Goal: Entertainment & Leisure: Consume media (video, audio)

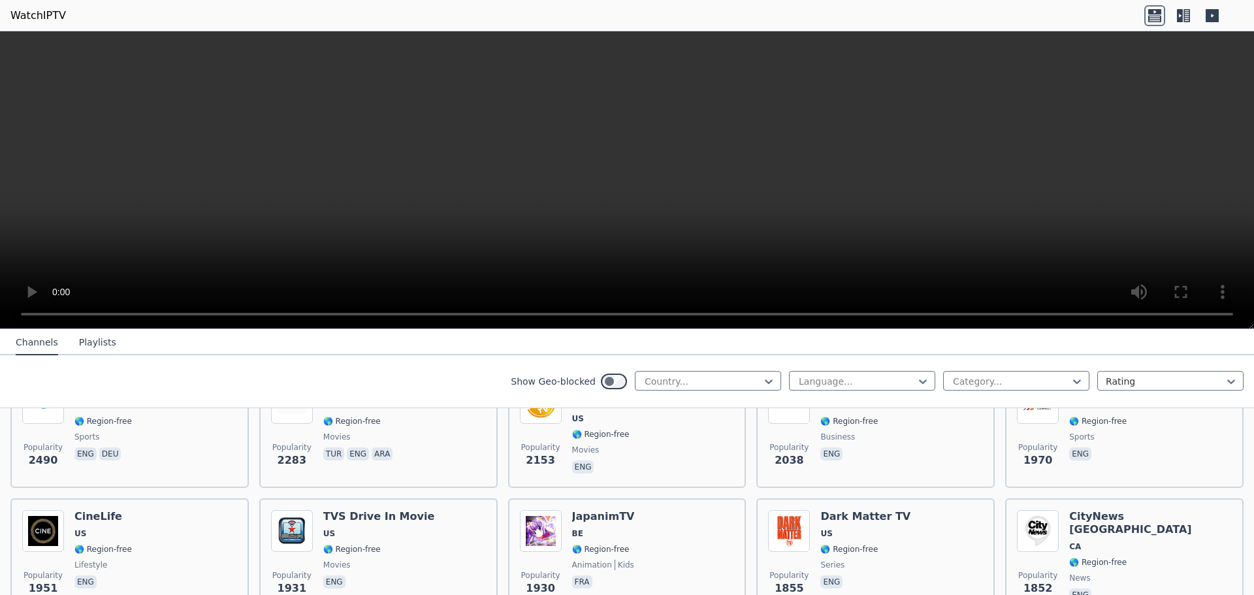
scroll to position [653, 0]
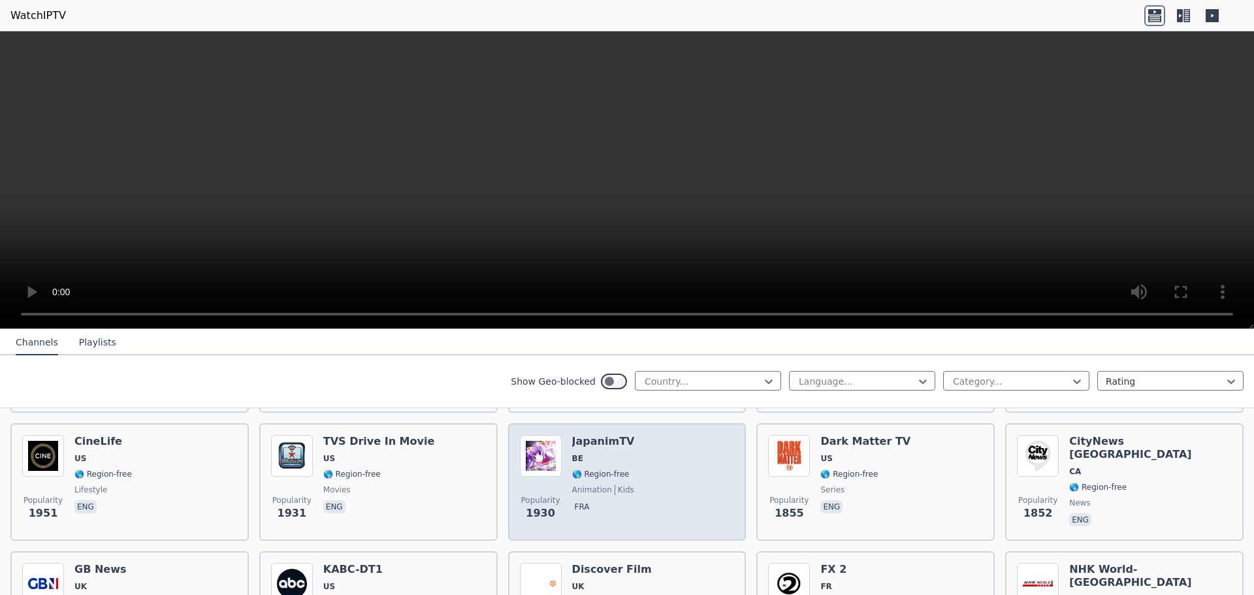
click at [613, 457] on span "BE" at bounding box center [603, 458] width 63 height 10
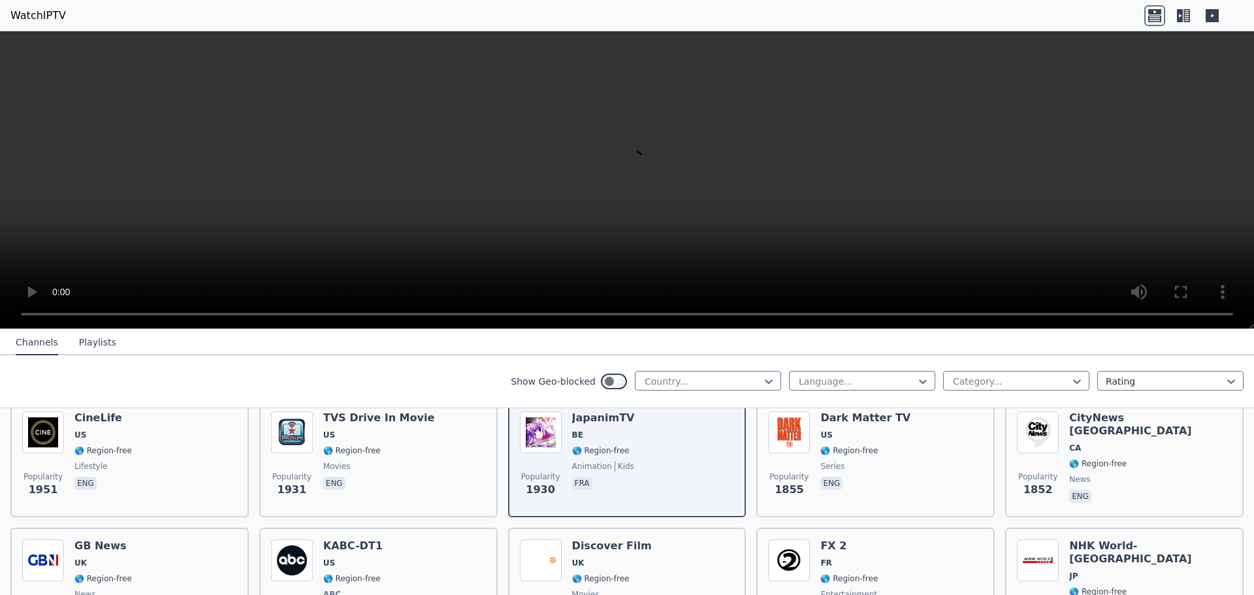
scroll to position [719, 0]
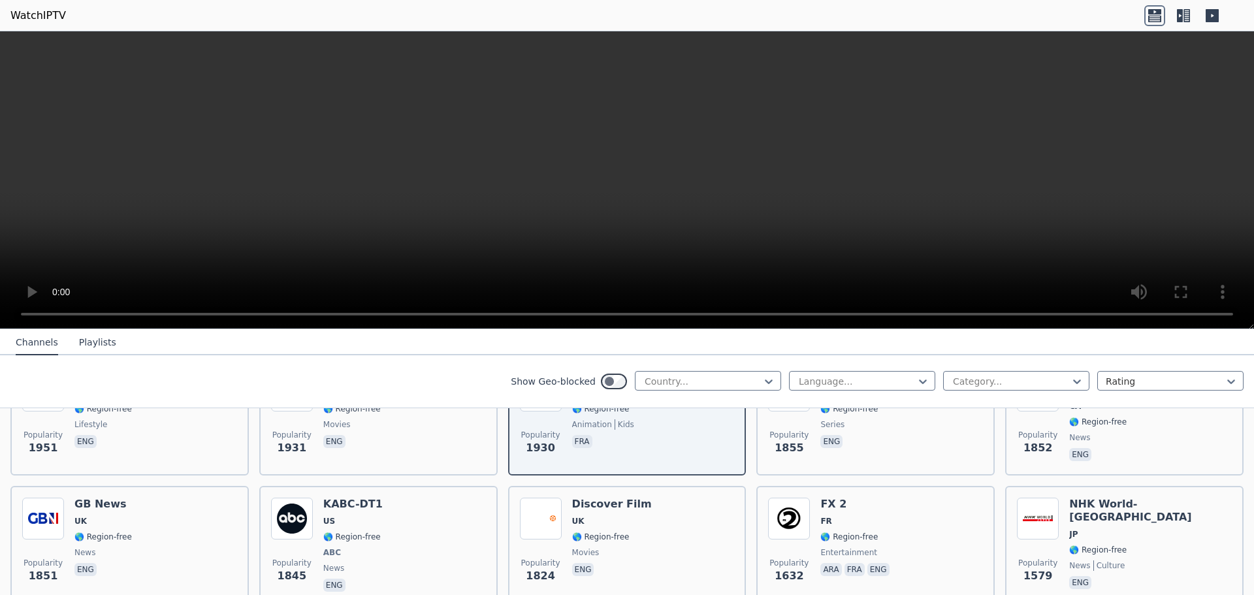
click at [1183, 16] on icon at bounding box center [1183, 15] width 21 height 21
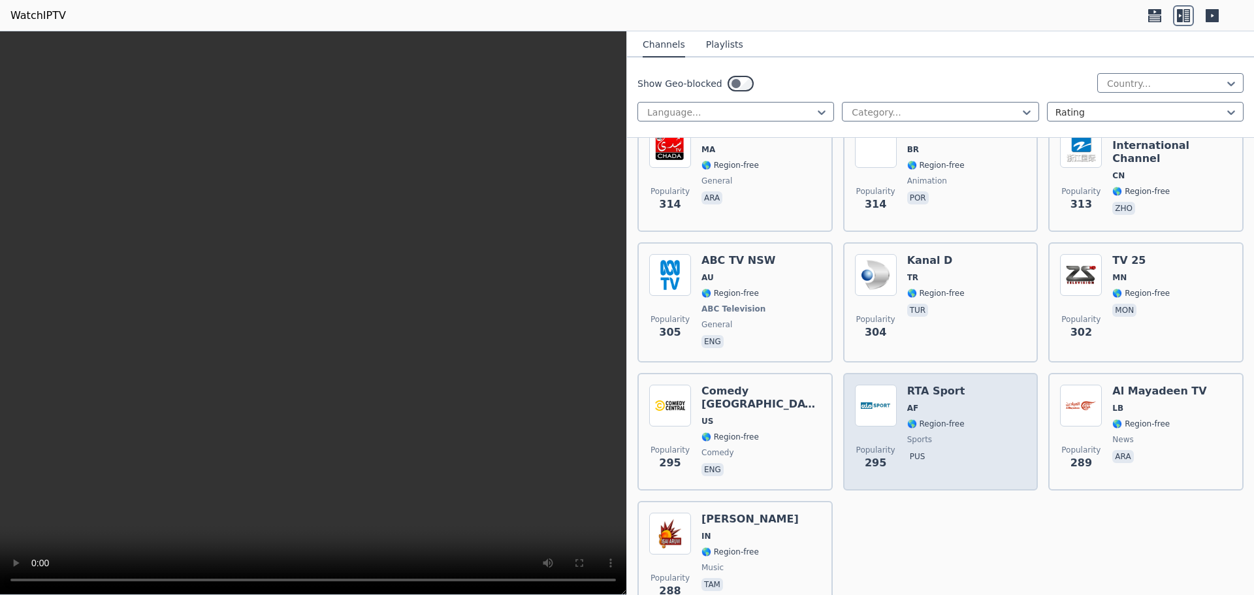
scroll to position [10688, 0]
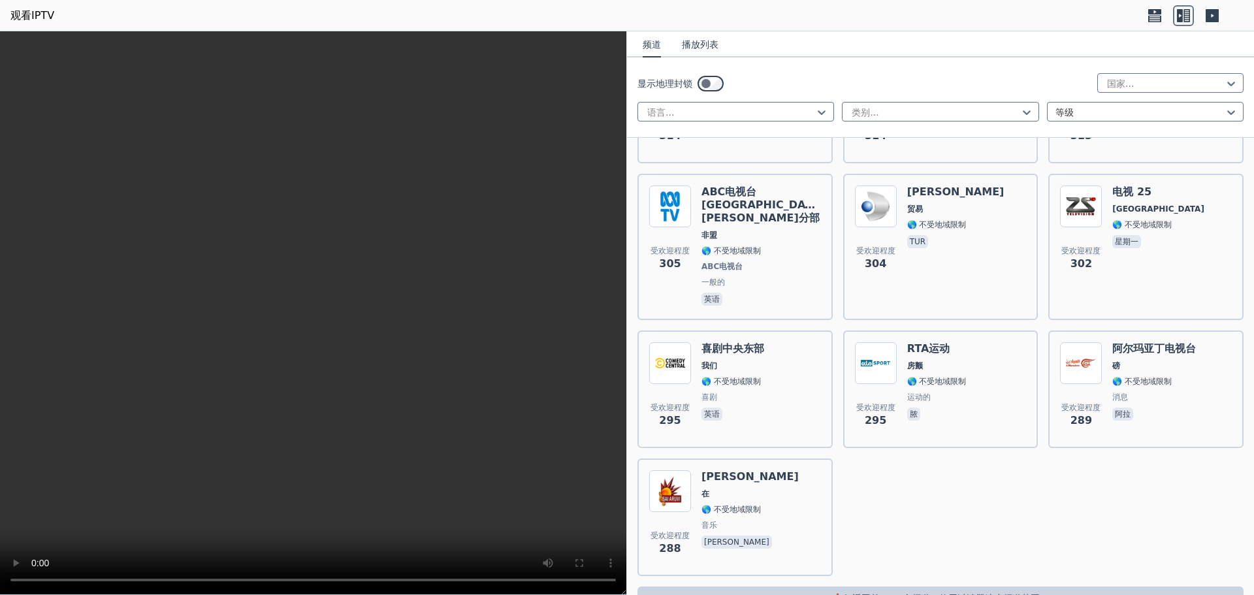
scroll to position [10651, 0]
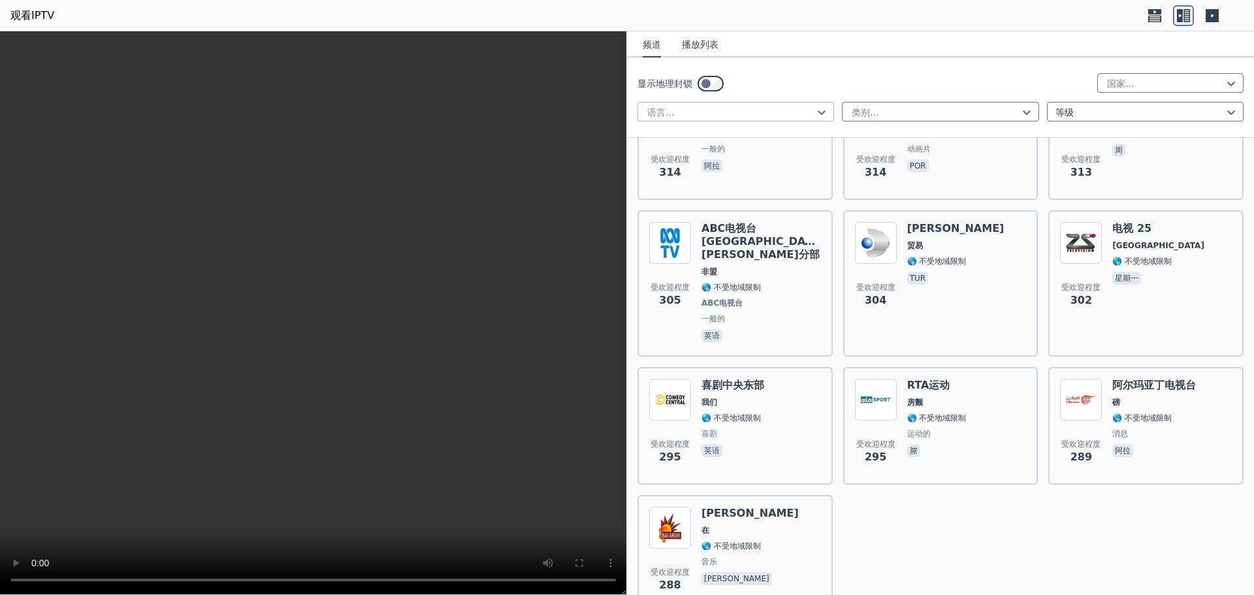
click at [804, 110] on div at bounding box center [730, 112] width 169 height 13
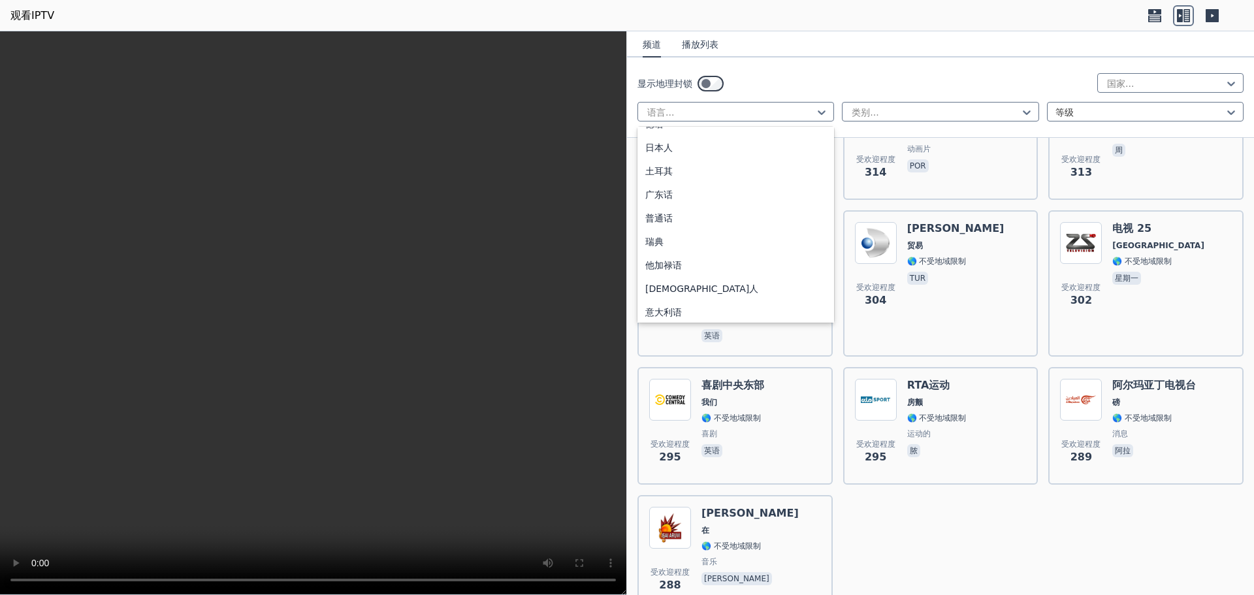
scroll to position [0, 0]
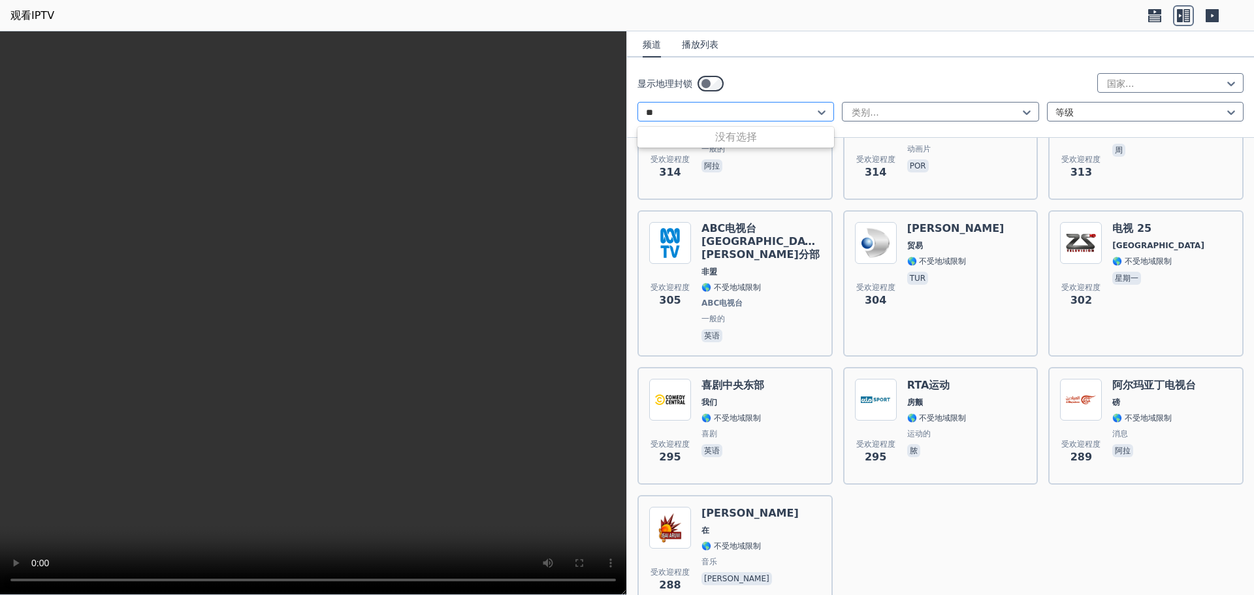
type input "*"
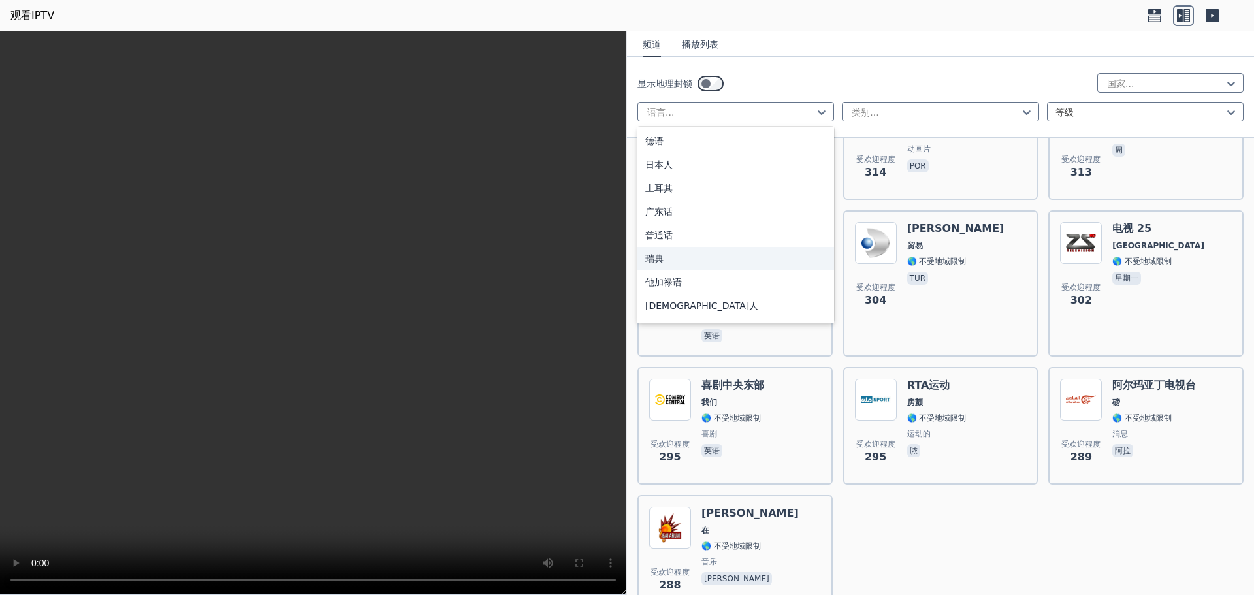
scroll to position [261, 0]
click at [700, 233] on div "广东话" at bounding box center [736, 233] width 197 height 24
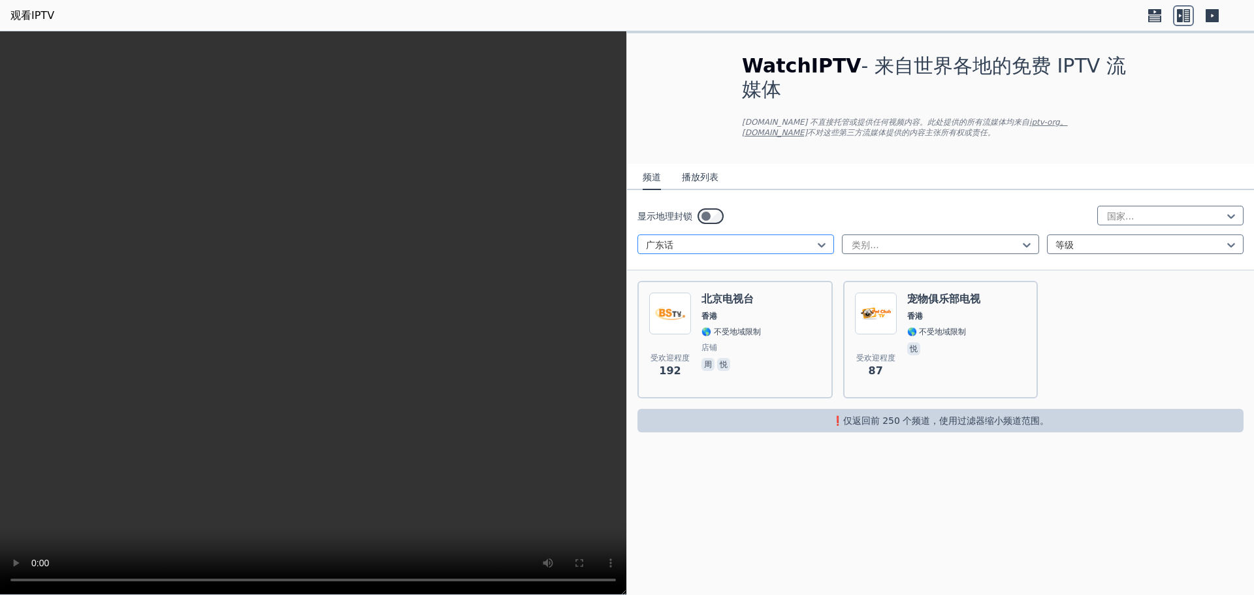
click at [748, 244] on div at bounding box center [730, 244] width 169 height 13
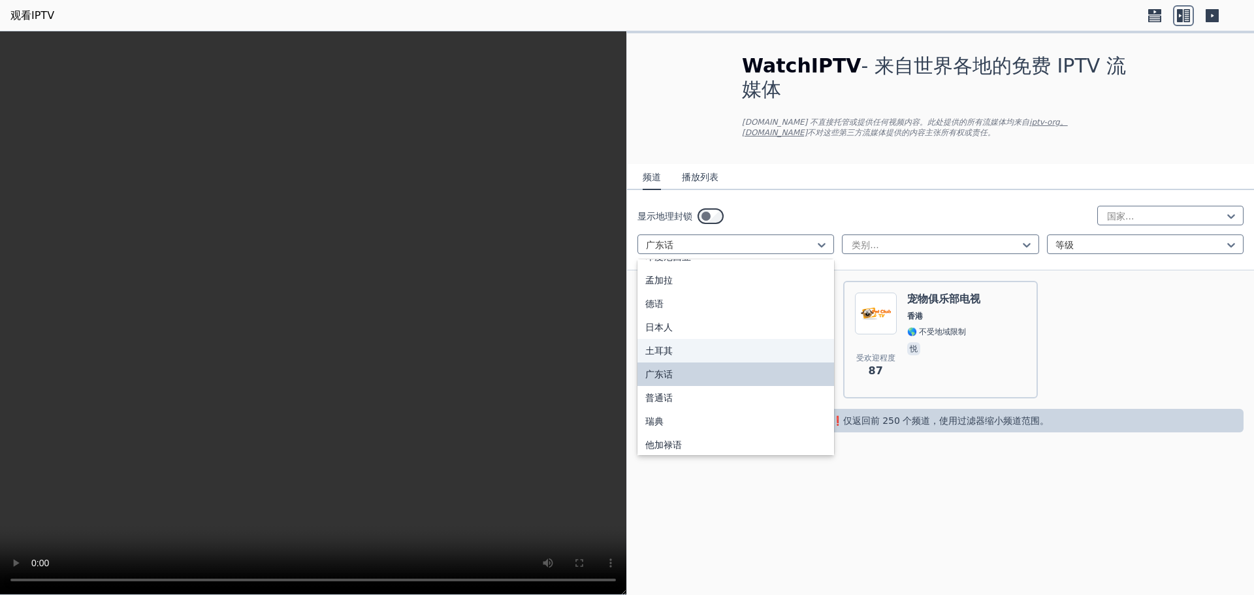
scroll to position [256, 0]
click at [684, 320] on div "日本人" at bounding box center [736, 324] width 197 height 24
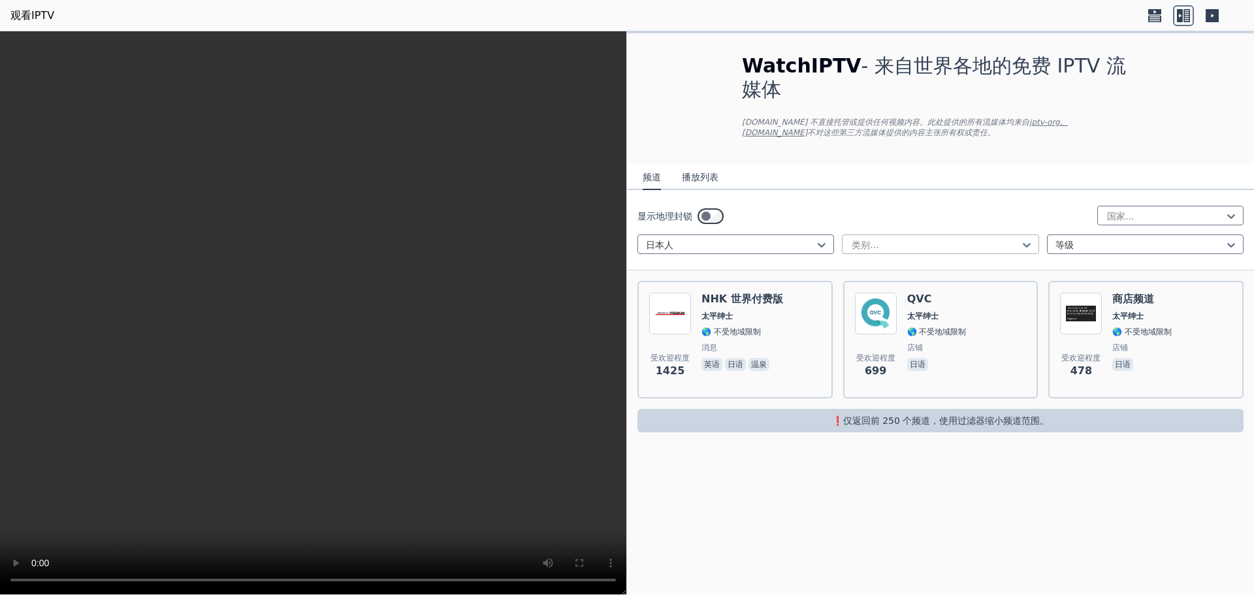
click at [869, 246] on div at bounding box center [935, 244] width 169 height 13
click at [771, 452] on div "WatchIPTV - 来自世界各地的免费 IPTV 流媒体 [DOMAIN_NAME] 不直接托管或提供任何视频内容。此处提供的所有流媒体均来自 iptv-…" at bounding box center [940, 243] width 627 height 420
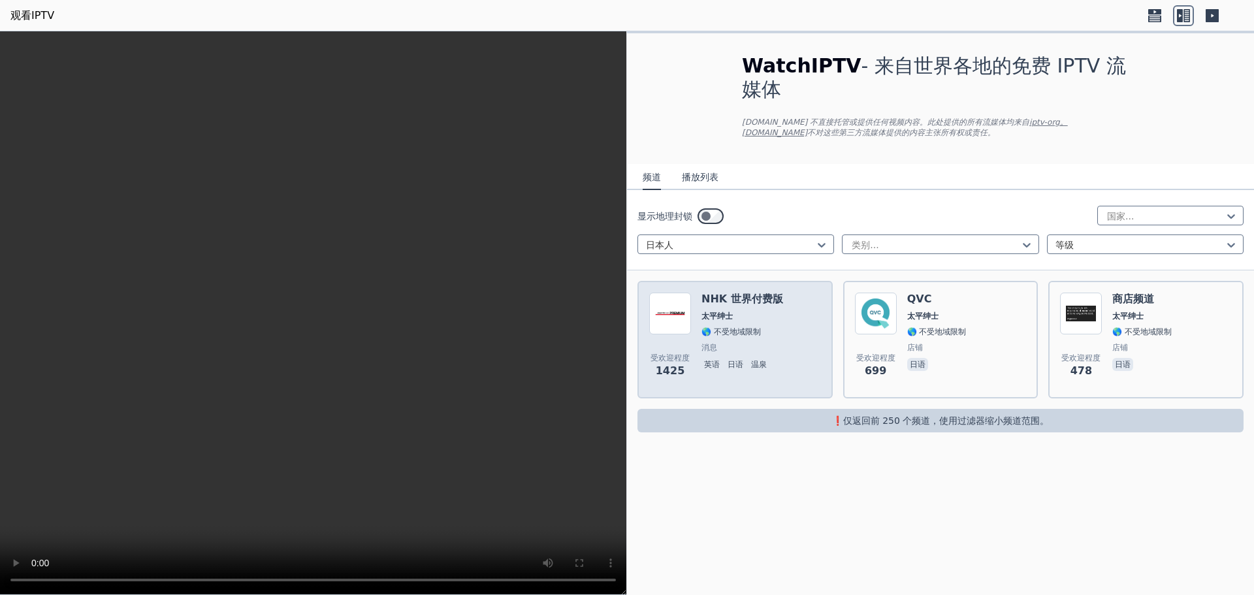
click at [807, 304] on div "受欢迎程度 1425 NHK 世界付费版 太平绅士 🌎 不受地域限制 消息 英语 日语 温泉" at bounding box center [735, 340] width 172 height 94
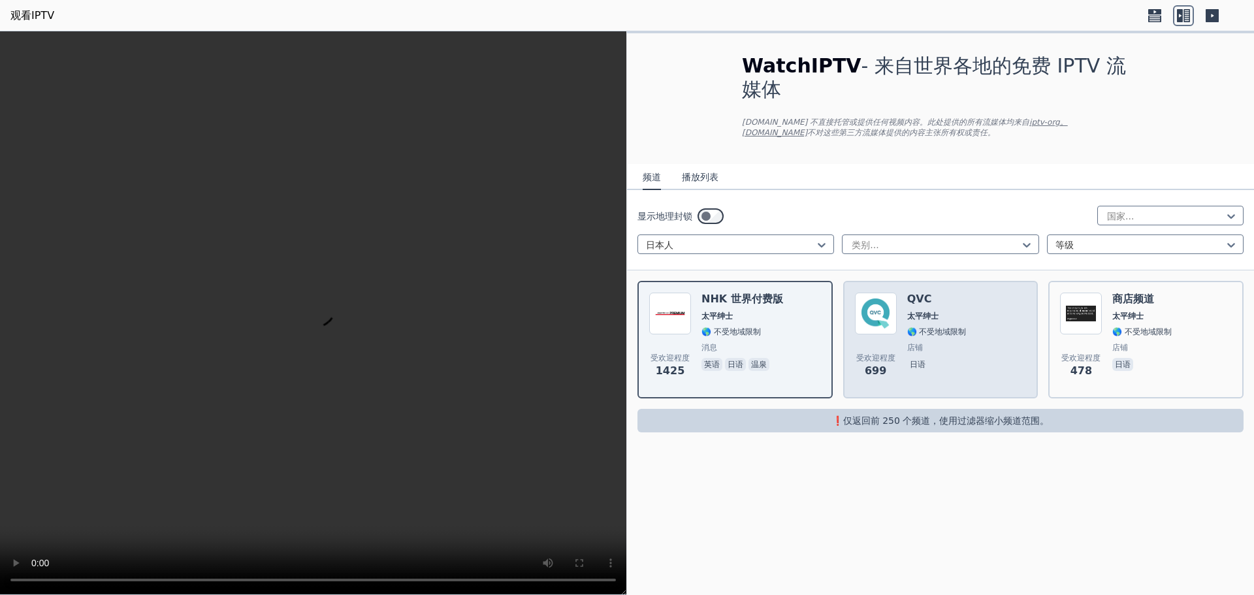
click at [973, 346] on div "受欢迎程度 699 QVC 太平绅士 🌎 不受地域限制 店铺 日语" at bounding box center [941, 340] width 172 height 94
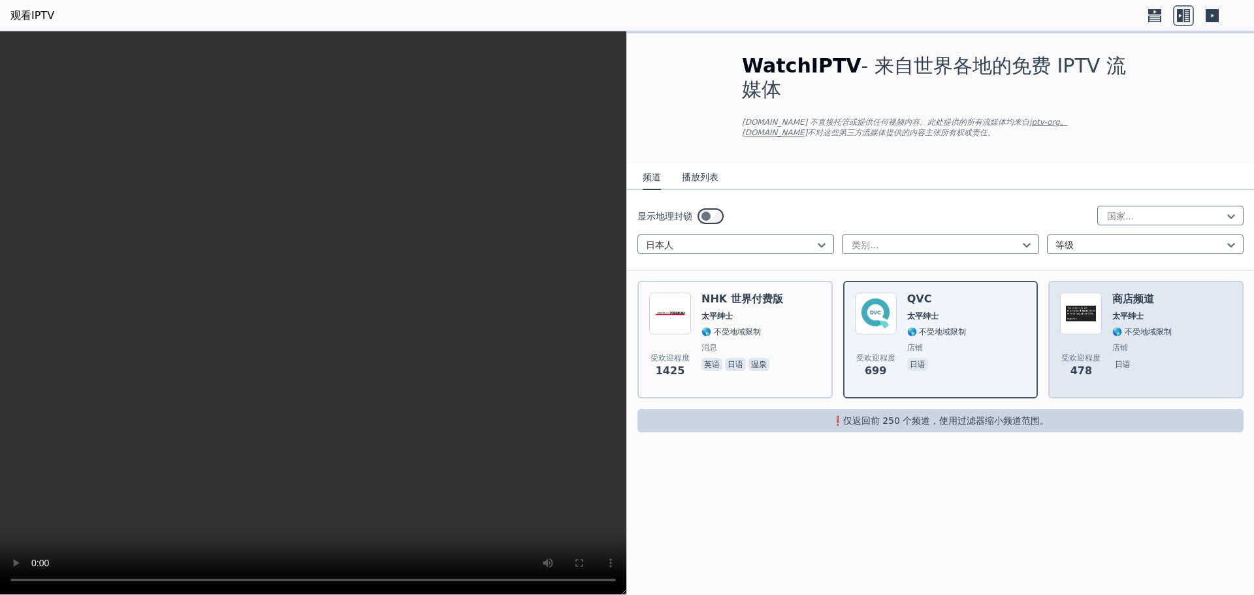
click at [1181, 331] on div "受欢迎程度 478 商店频道 太平绅士 🌎 不受地域限制 店铺 日语" at bounding box center [1146, 340] width 172 height 94
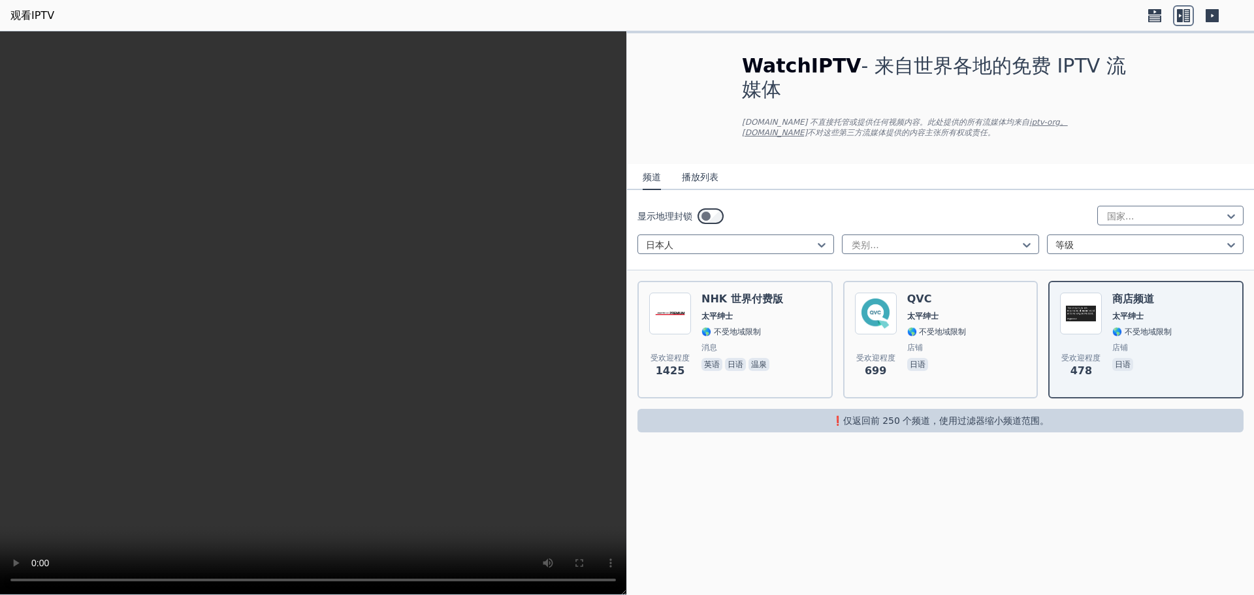
drag, startPoint x: 478, startPoint y: 320, endPoint x: 753, endPoint y: 541, distance: 352.7
click at [753, 541] on div "WatchIPTV - 来自世界各地的免费 IPTV 流媒体 [DOMAIN_NAME] 不直接托管或提供任何视频内容。此处提供的所有流媒体均来自 iptv-…" at bounding box center [940, 313] width 627 height 564
click at [1099, 248] on div at bounding box center [1140, 244] width 169 height 13
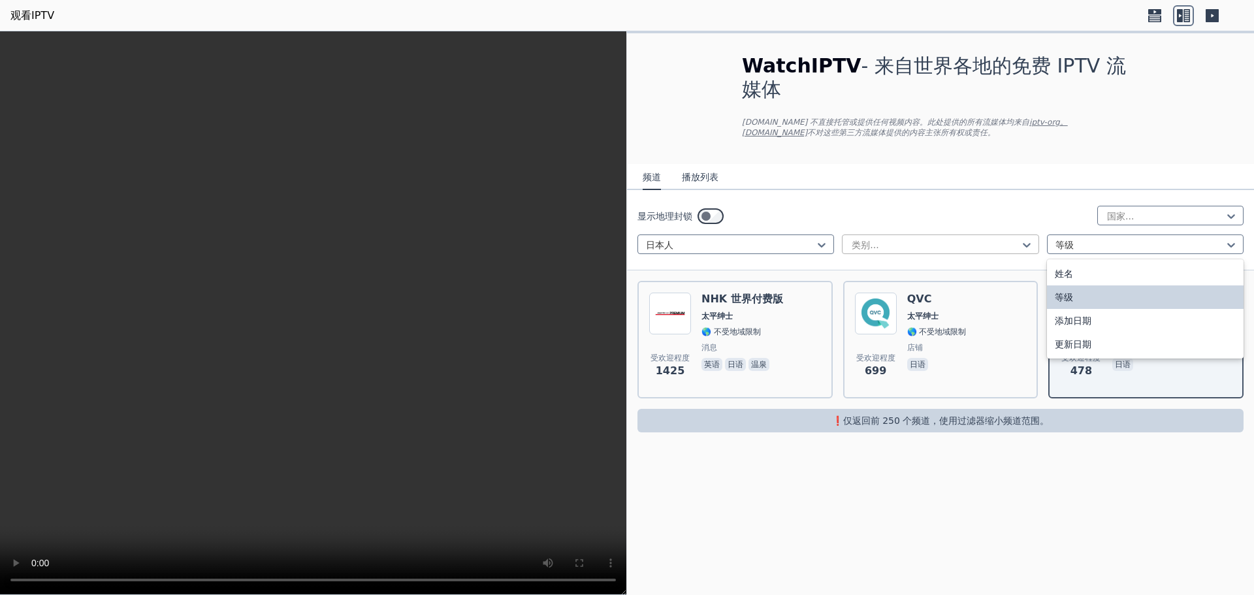
click at [983, 237] on div "类别..." at bounding box center [940, 245] width 197 height 20
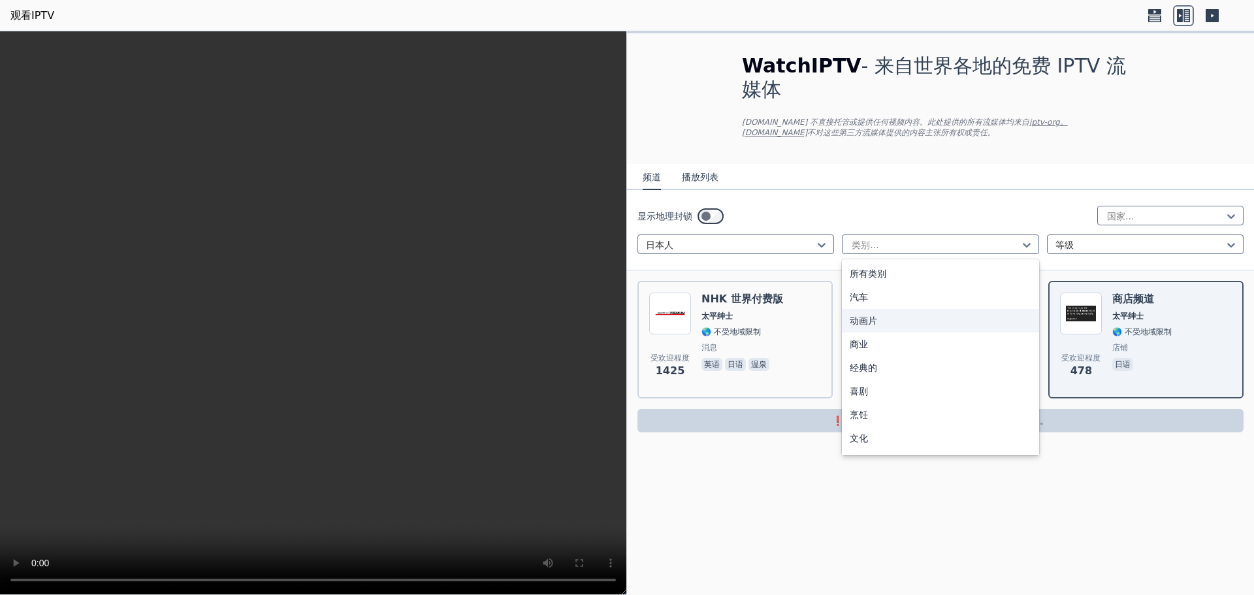
click at [875, 322] on font "动画片" at bounding box center [863, 321] width 27 height 10
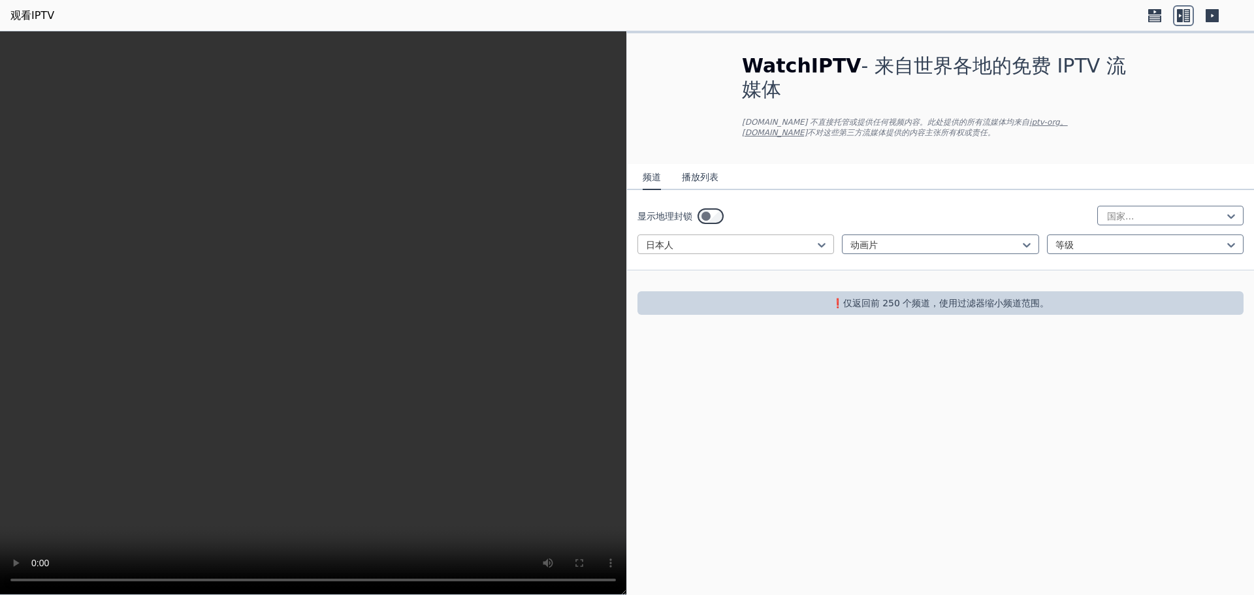
click at [762, 245] on div at bounding box center [730, 244] width 169 height 13
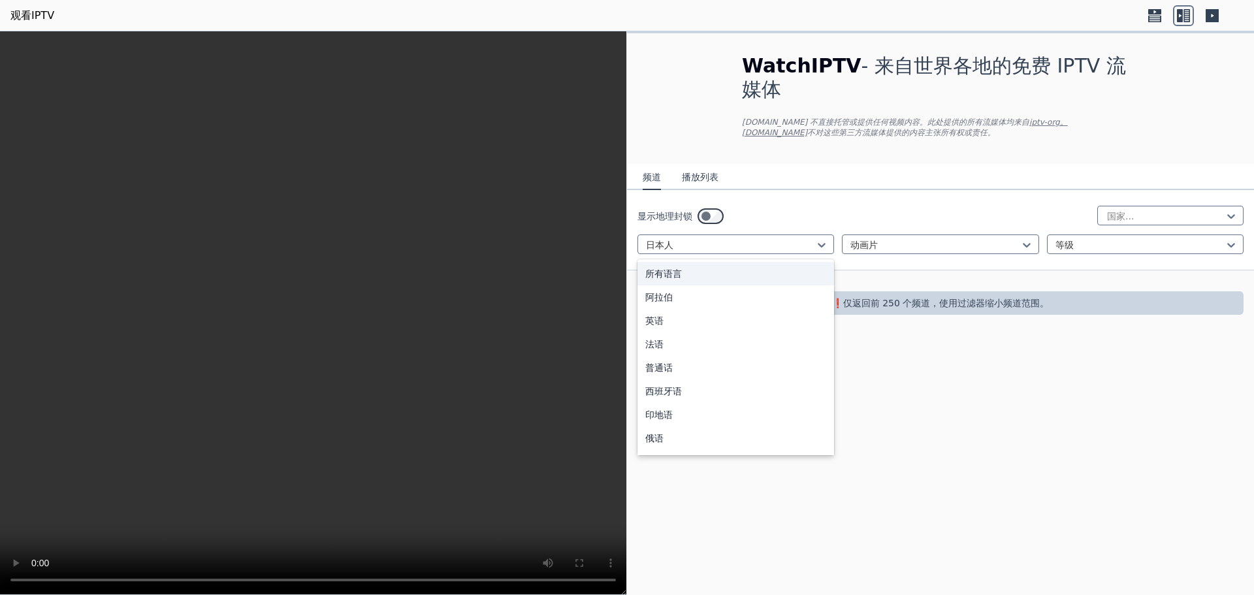
click at [696, 276] on div "所有语言" at bounding box center [736, 274] width 197 height 24
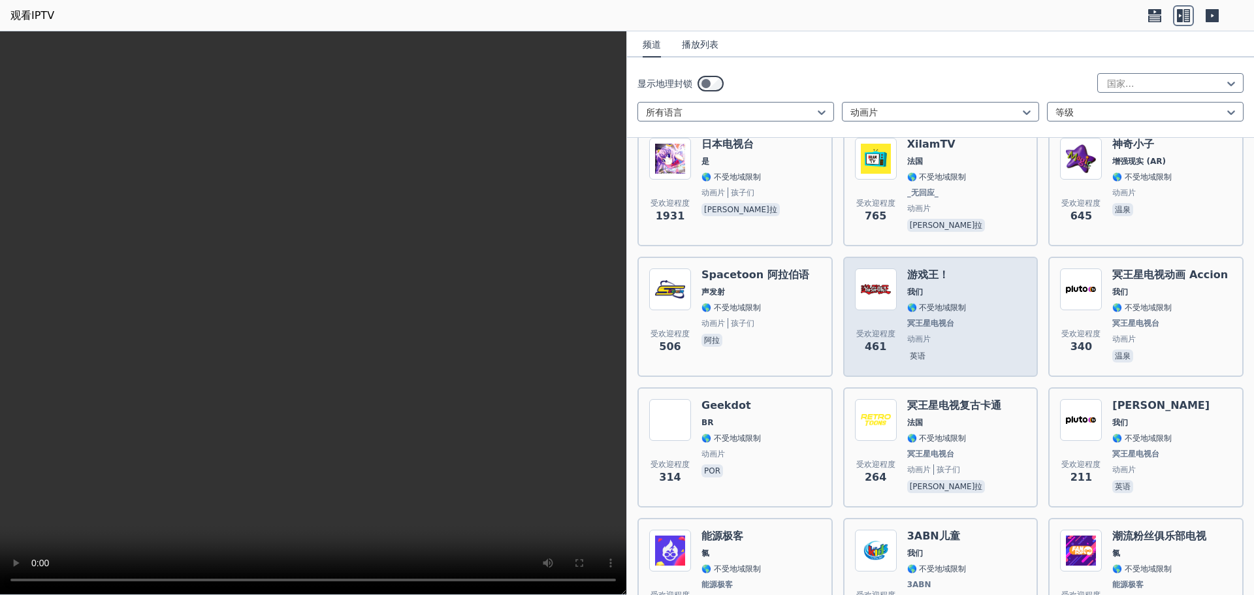
scroll to position [52, 0]
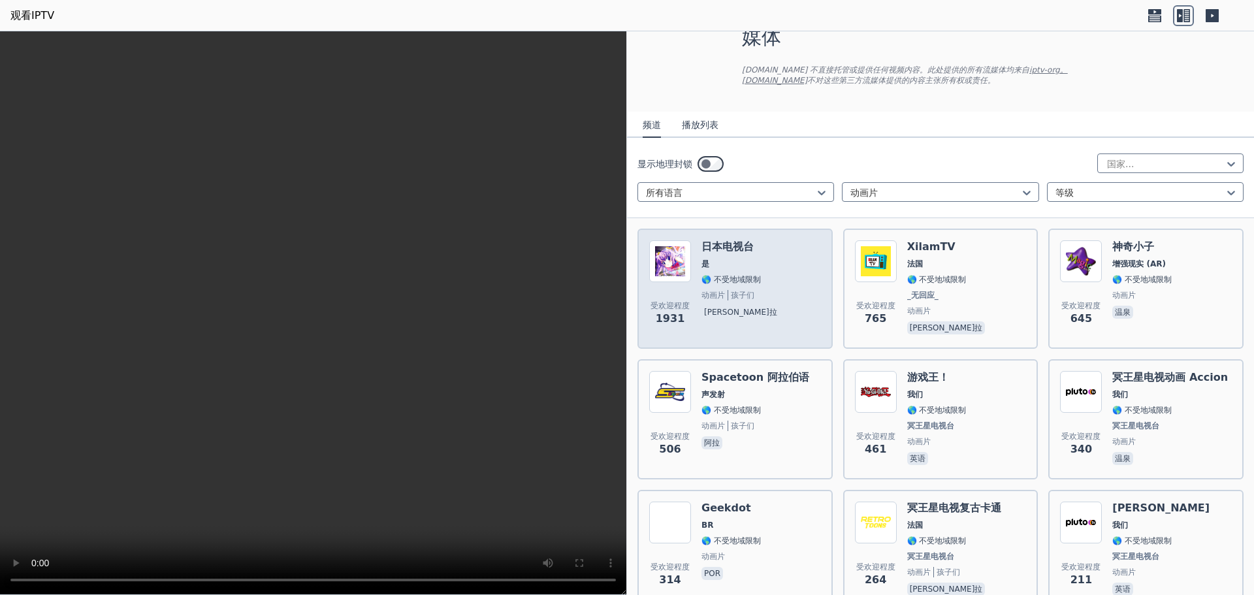
click at [790, 280] on div "受欢迎程度 1931 日本电视台 是 🌎 不受地域限制 动画片 孩子们 弗拉" at bounding box center [735, 288] width 172 height 97
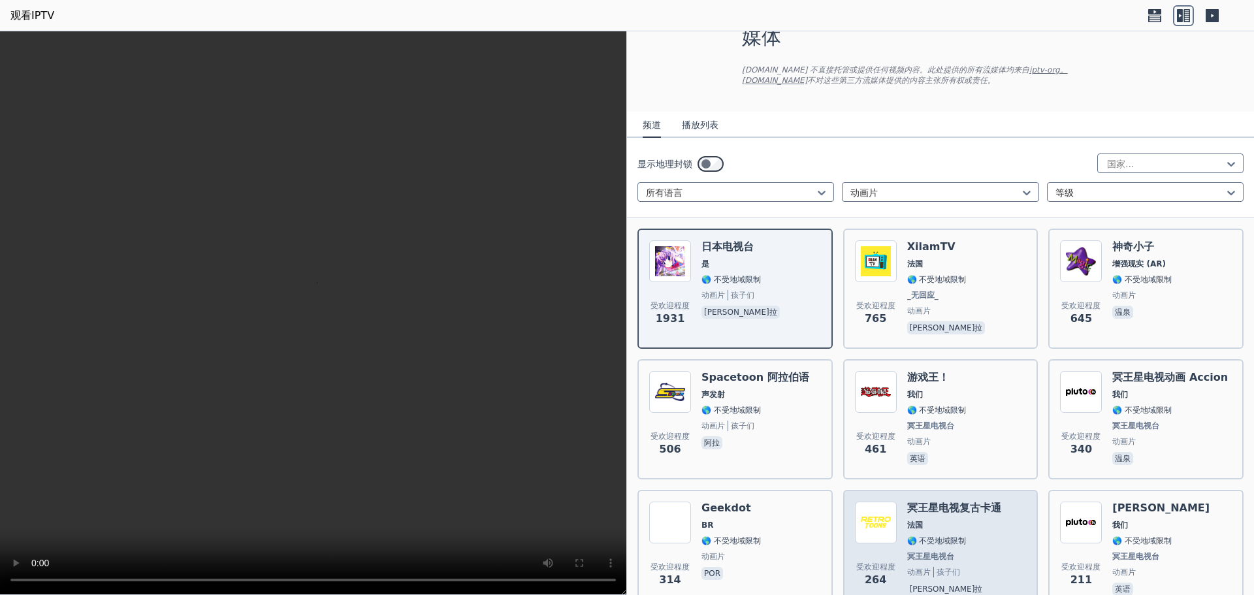
scroll to position [379, 0]
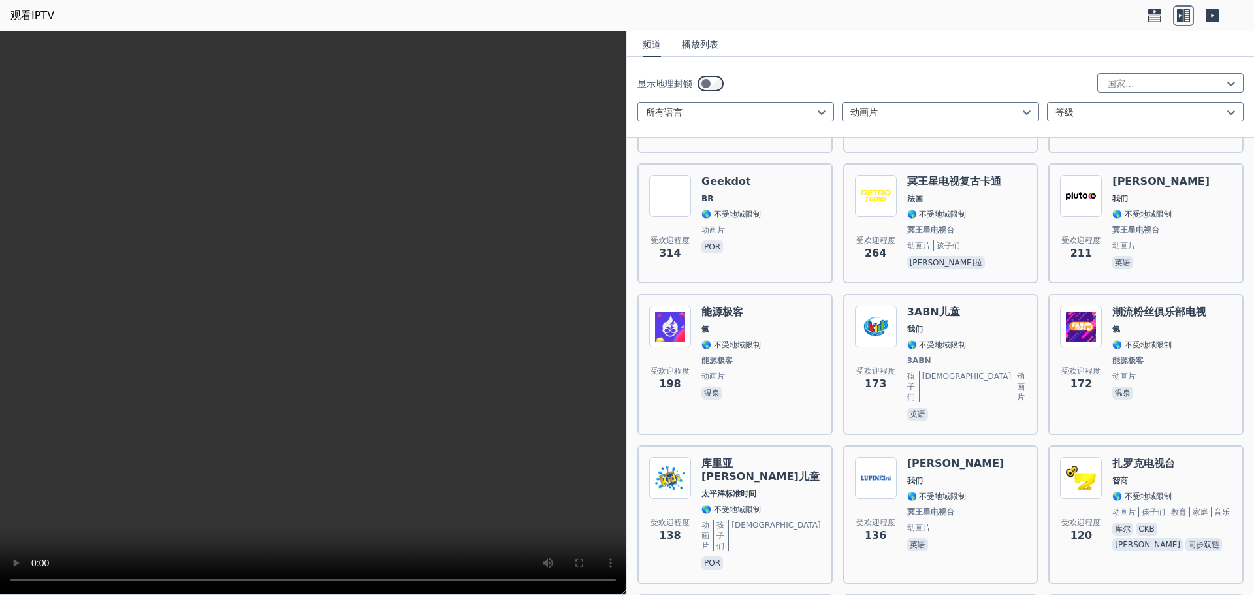
click at [700, 41] on font "播放列表" at bounding box center [700, 44] width 37 height 10
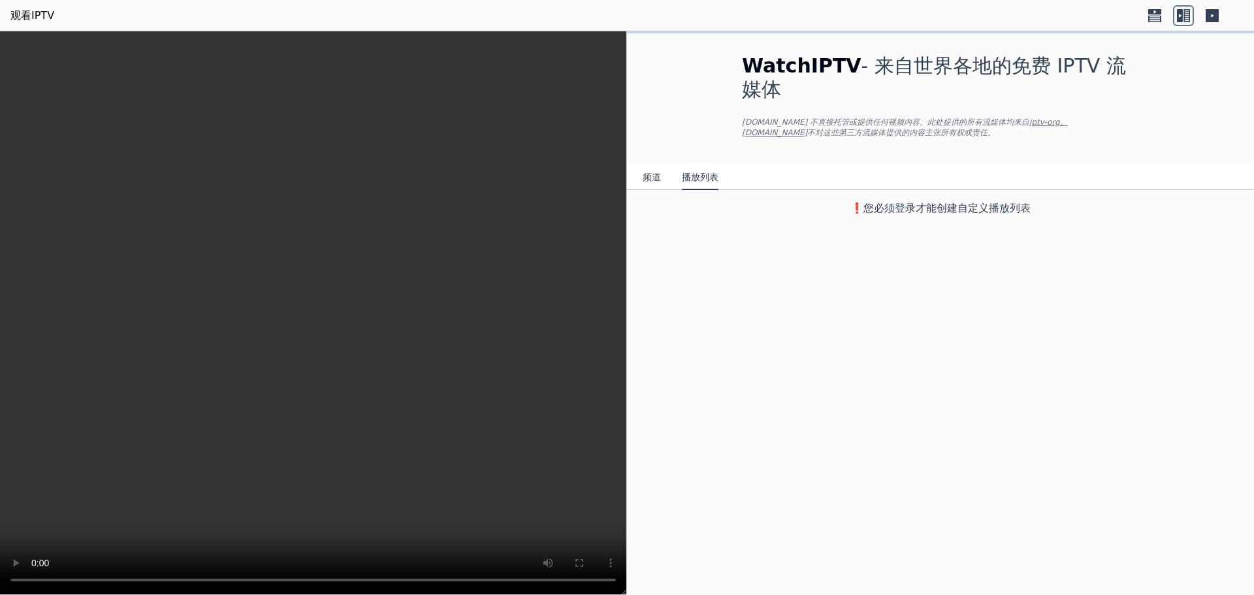
click at [657, 170] on button "频道" at bounding box center [652, 177] width 18 height 25
